Goal: Register for event/course

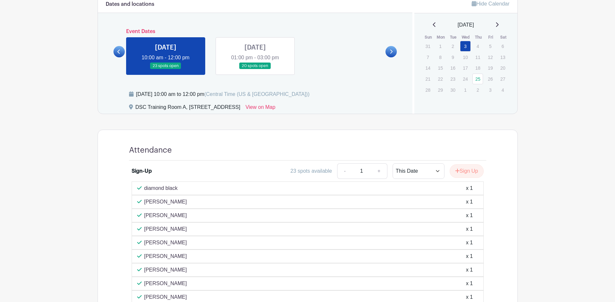
scroll to position [213, 0]
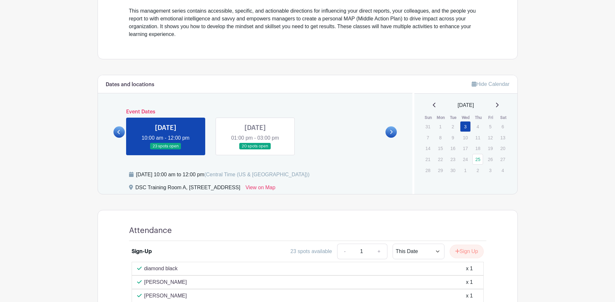
drag, startPoint x: 134, startPoint y: 174, endPoint x: 270, endPoint y: 179, distance: 136.3
click at [270, 179] on div "Wednesday, September 03, 2025 at 10:00 am to 12:00 pm (Central Time (US & Canad…" at bounding box center [267, 177] width 276 height 13
drag, startPoint x: 270, startPoint y: 179, endPoint x: 269, endPoint y: 176, distance: 3.3
copy div "[DATE] 10:00 am to 12:00 pm"
